Goal: Task Accomplishment & Management: Use online tool/utility

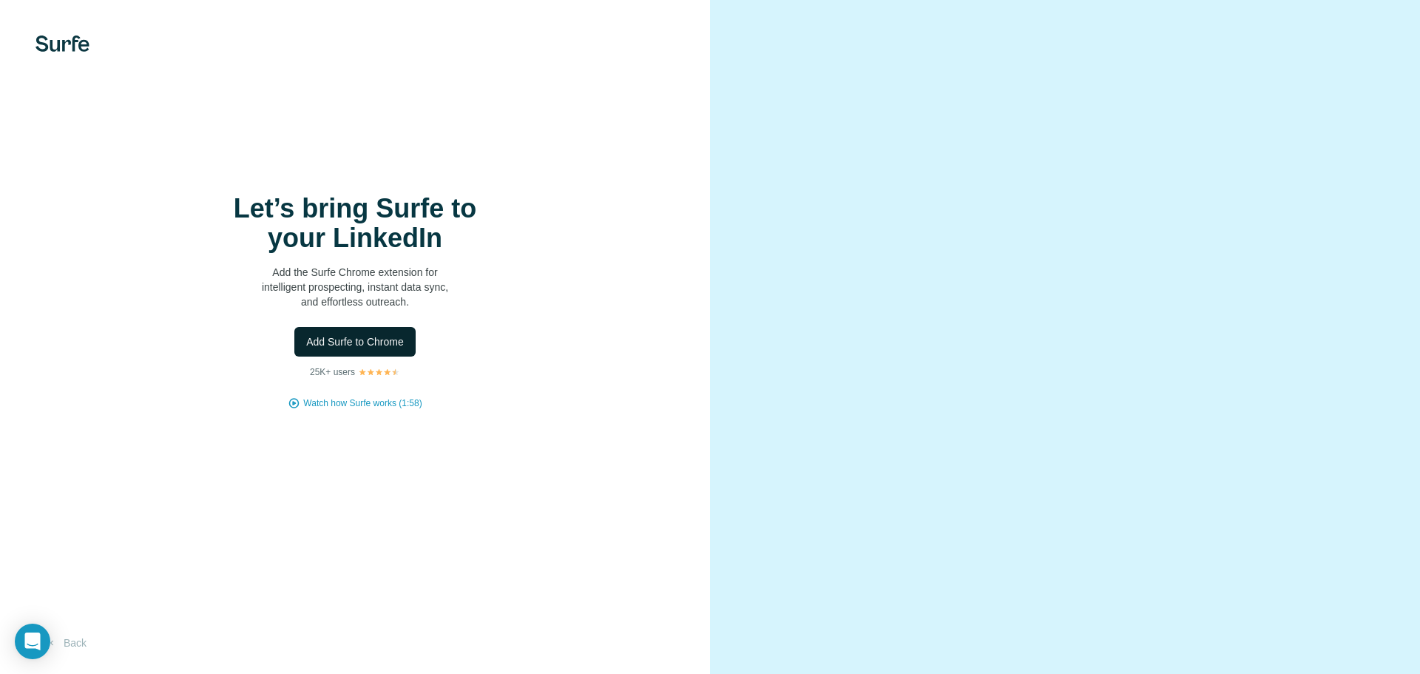
click at [380, 338] on span "Add Surfe to Chrome" at bounding box center [355, 341] width 98 height 15
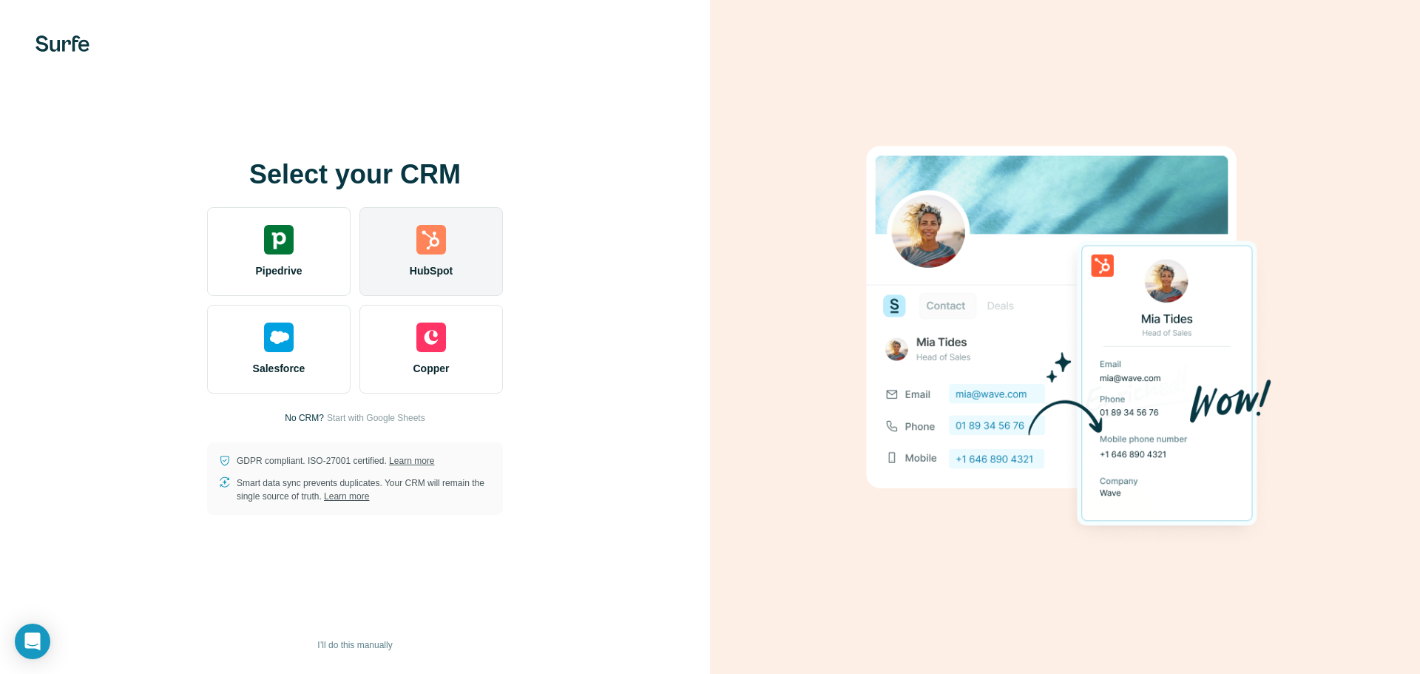
click at [464, 254] on div "HubSpot" at bounding box center [430, 251] width 143 height 89
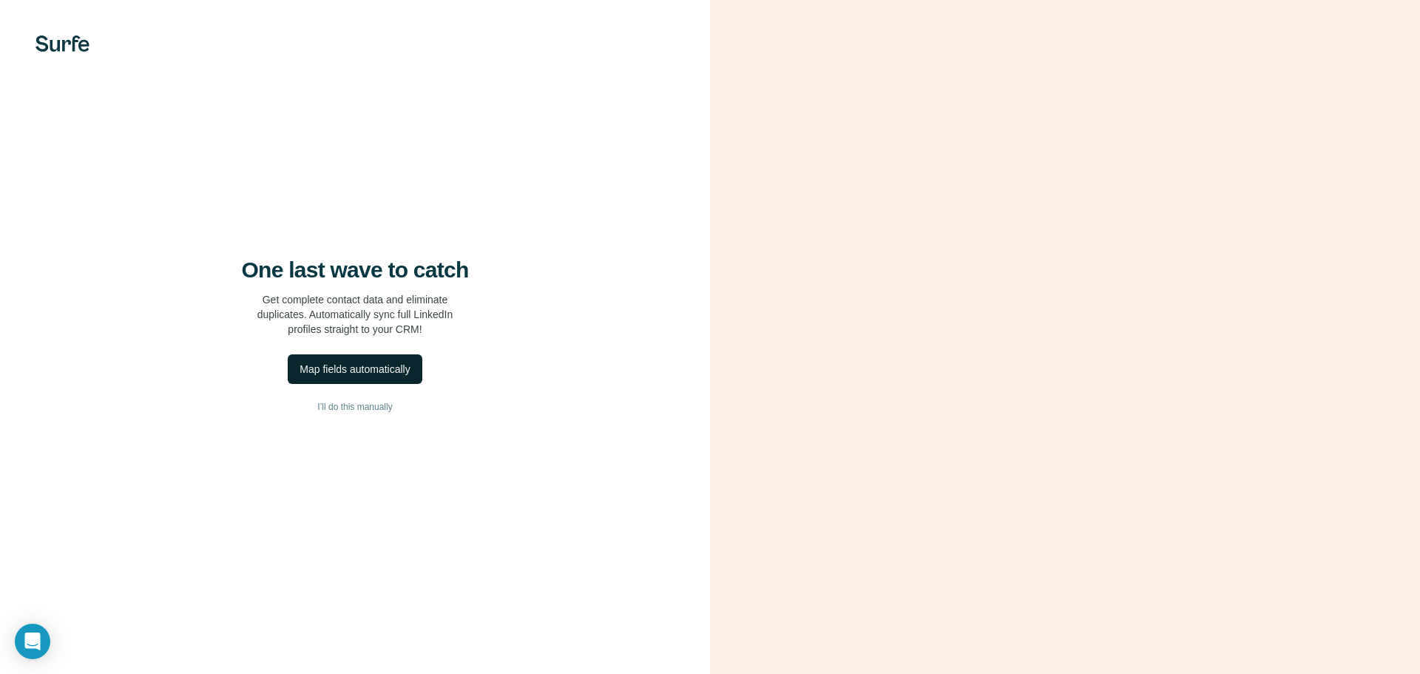
click at [398, 363] on div "Map fields automatically" at bounding box center [354, 369] width 110 height 15
